Goal: Book appointment/travel/reservation

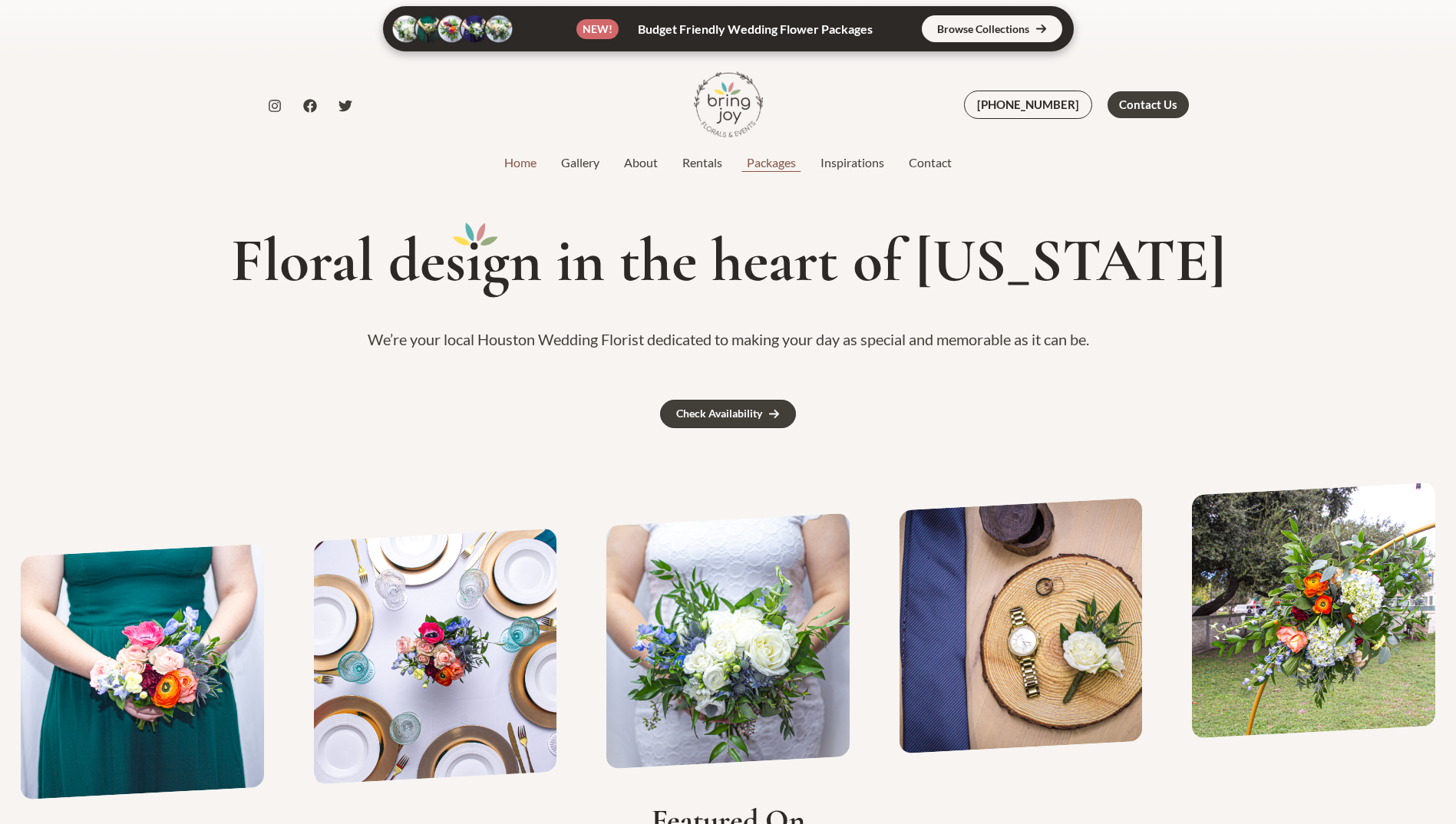
click at [785, 159] on link "Packages" at bounding box center [771, 163] width 74 height 19
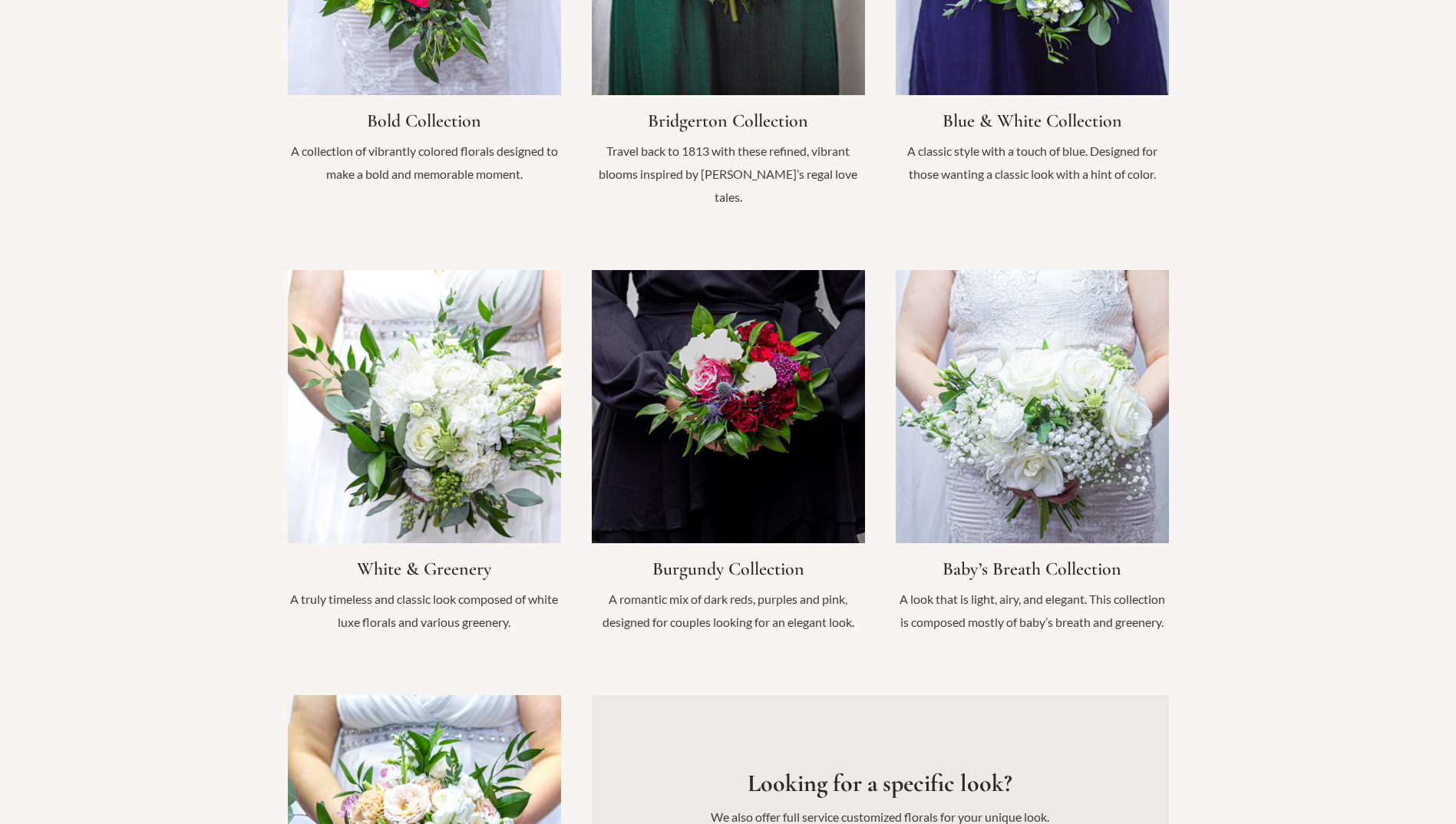
scroll to position [1458, 0]
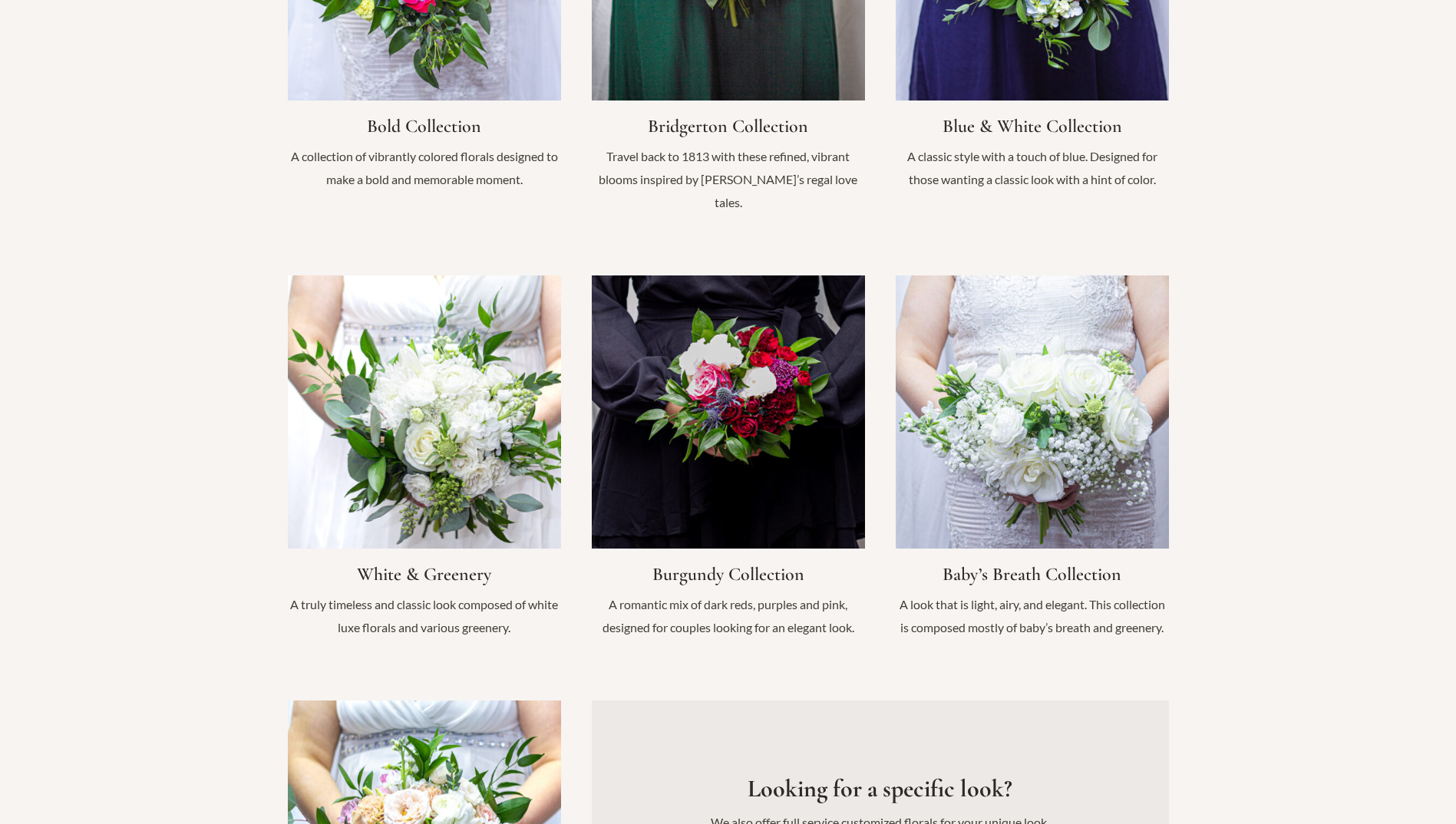
click at [749, 376] on link "Infobox Link" at bounding box center [728, 465] width 273 height 379
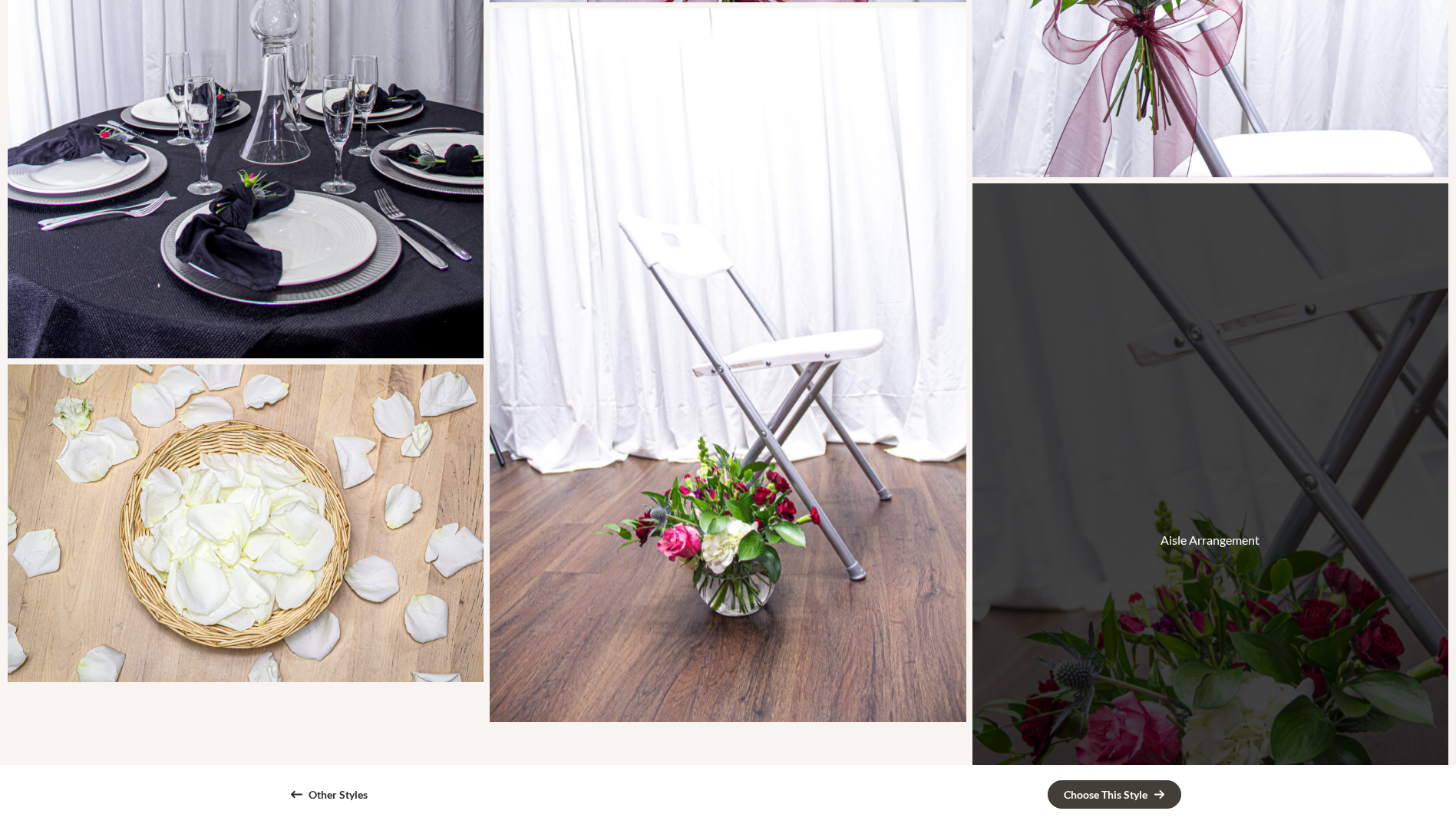
scroll to position [3683, 0]
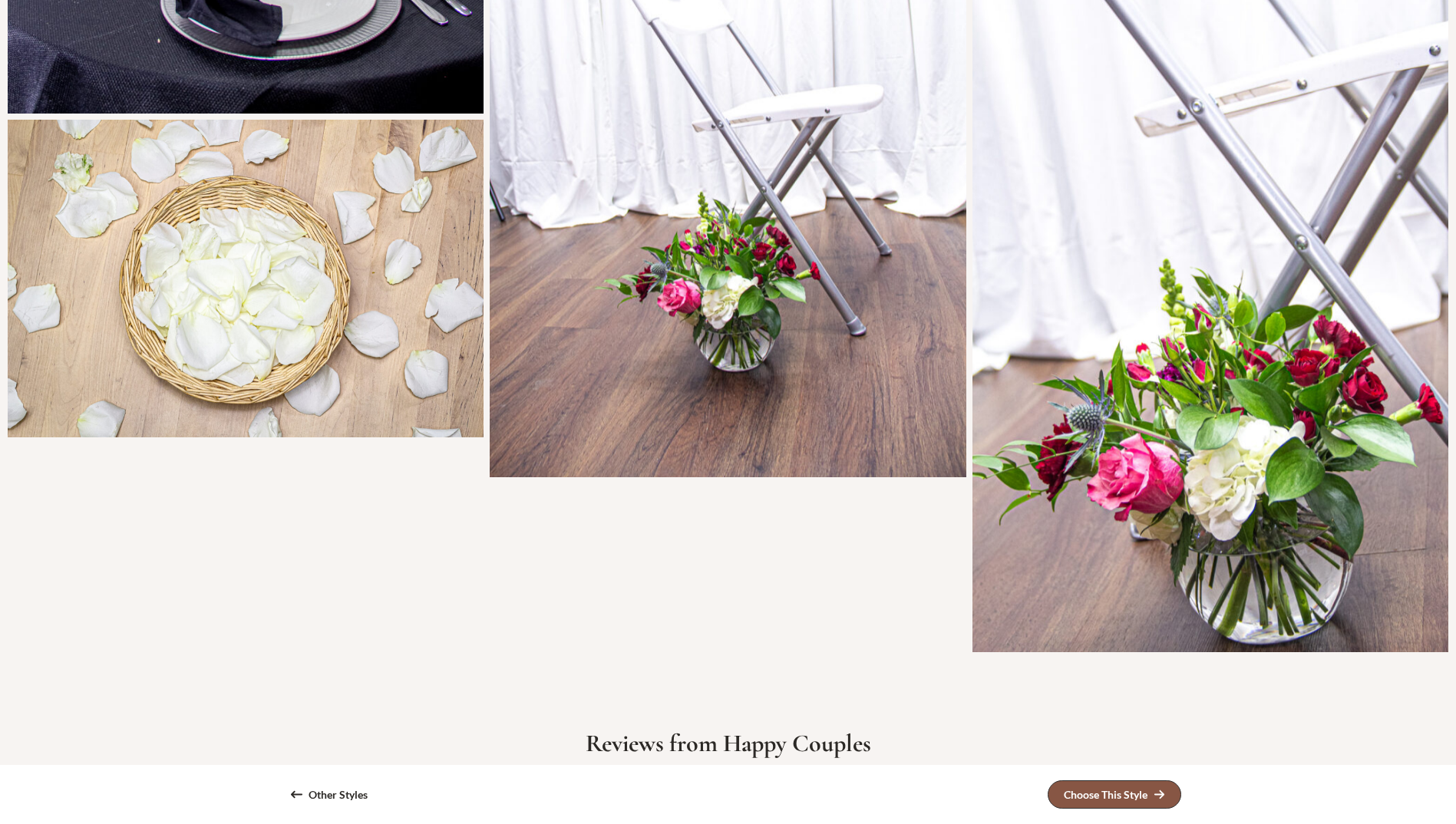
click at [1107, 796] on div "Choose This Style" at bounding box center [1105, 795] width 83 height 11
